Goal: Navigation & Orientation: Find specific page/section

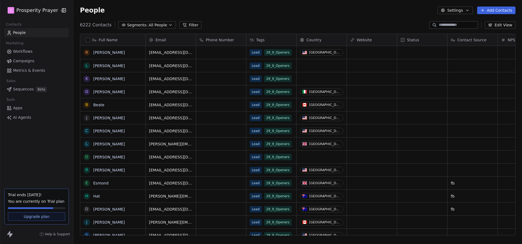
scroll to position [215, 449]
click at [46, 10] on html "I Prosperity Prayer Contacts People Marketing Workflows Campaigns Metrics & Eve…" at bounding box center [261, 122] width 522 height 244
click at [114, 14] on html "I Prosperity Prayer Contacts People Marketing Workflows Campaigns Metrics & Eve…" at bounding box center [261, 122] width 522 height 244
click at [27, 60] on span "Campaigns" at bounding box center [23, 61] width 21 height 6
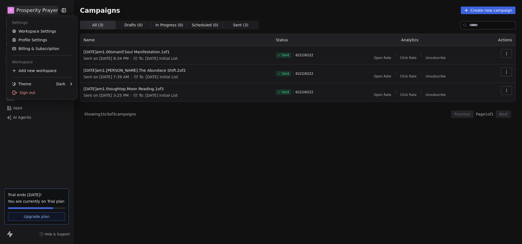
click at [32, 13] on html "I Prosperity Prayer Contacts People Marketing Workflows Campaigns Metrics & Eve…" at bounding box center [261, 122] width 522 height 244
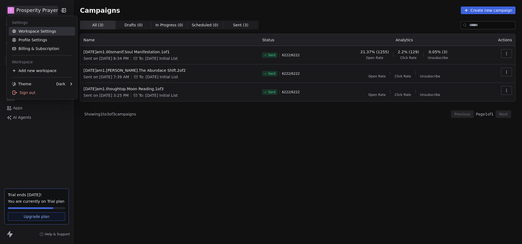
click at [33, 29] on link "Workspace Settings" at bounding box center [42, 31] width 66 height 9
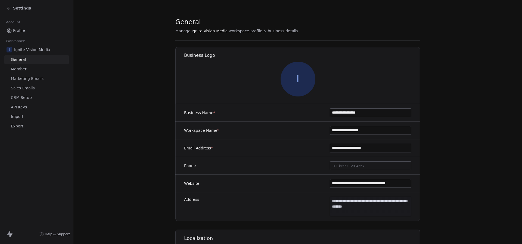
click at [24, 79] on span "Marketing Emails" at bounding box center [27, 79] width 33 height 6
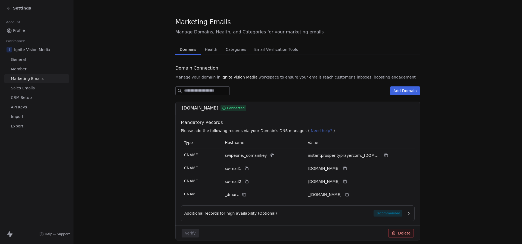
click at [264, 49] on span "Email Verification Tools" at bounding box center [276, 50] width 48 height 8
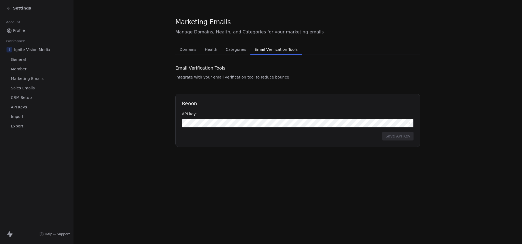
click at [204, 49] on span "Health" at bounding box center [211, 50] width 17 height 8
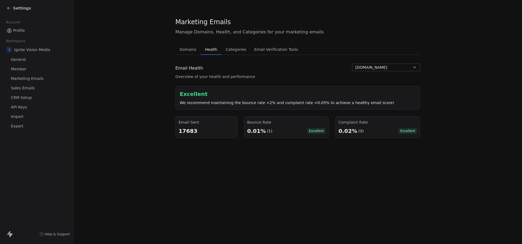
click at [15, 8] on span "Settings" at bounding box center [22, 7] width 18 height 5
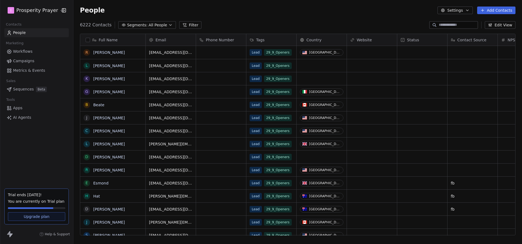
scroll to position [215, 449]
click at [17, 13] on html "I Prosperity Prayer Contacts People Marketing Workflows Campaigns Metrics & Eve…" at bounding box center [261, 122] width 522 height 244
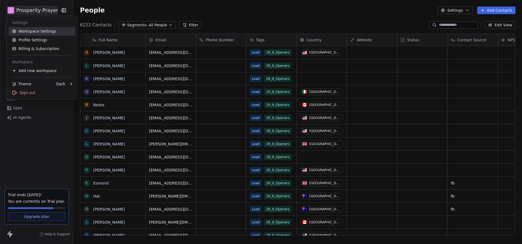
click at [21, 30] on link "Workspace Settings" at bounding box center [42, 31] width 66 height 9
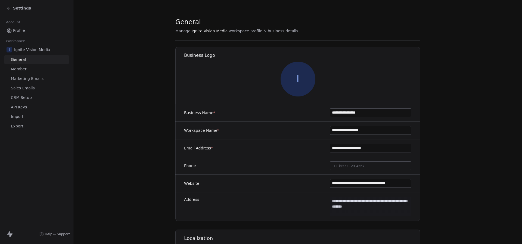
click at [35, 81] on span "Marketing Emails" at bounding box center [27, 79] width 33 height 6
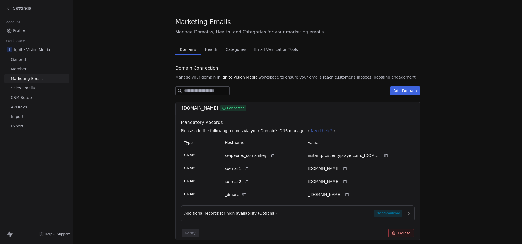
click at [214, 49] on span "Health" at bounding box center [211, 50] width 17 height 8
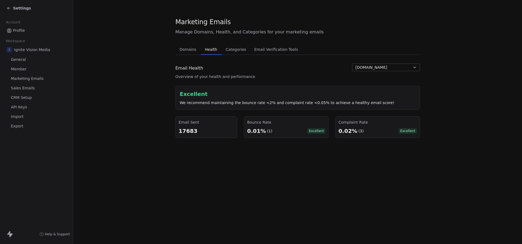
click at [27, 10] on span "Settings" at bounding box center [22, 7] width 18 height 5
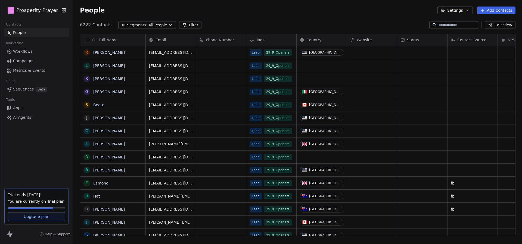
scroll to position [215, 449]
click at [32, 61] on span "Campaigns" at bounding box center [23, 61] width 21 height 6
